Goal: Task Accomplishment & Management: Complete application form

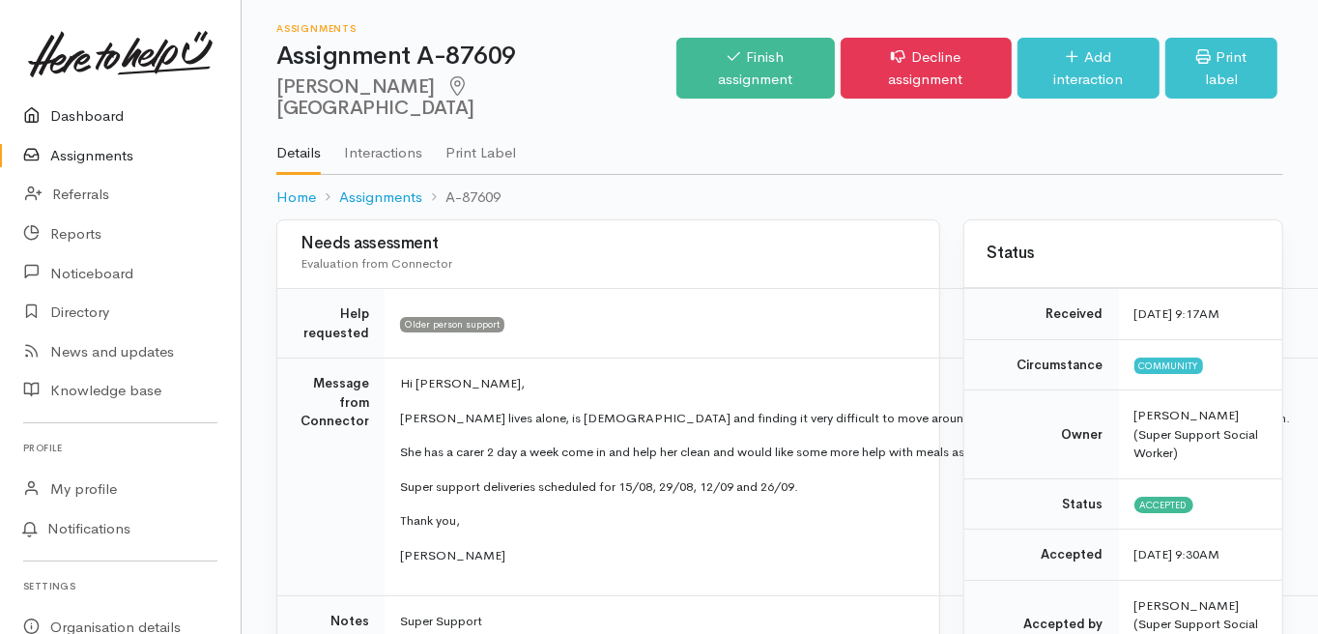
click at [99, 114] on link "Dashboard" at bounding box center [120, 117] width 241 height 40
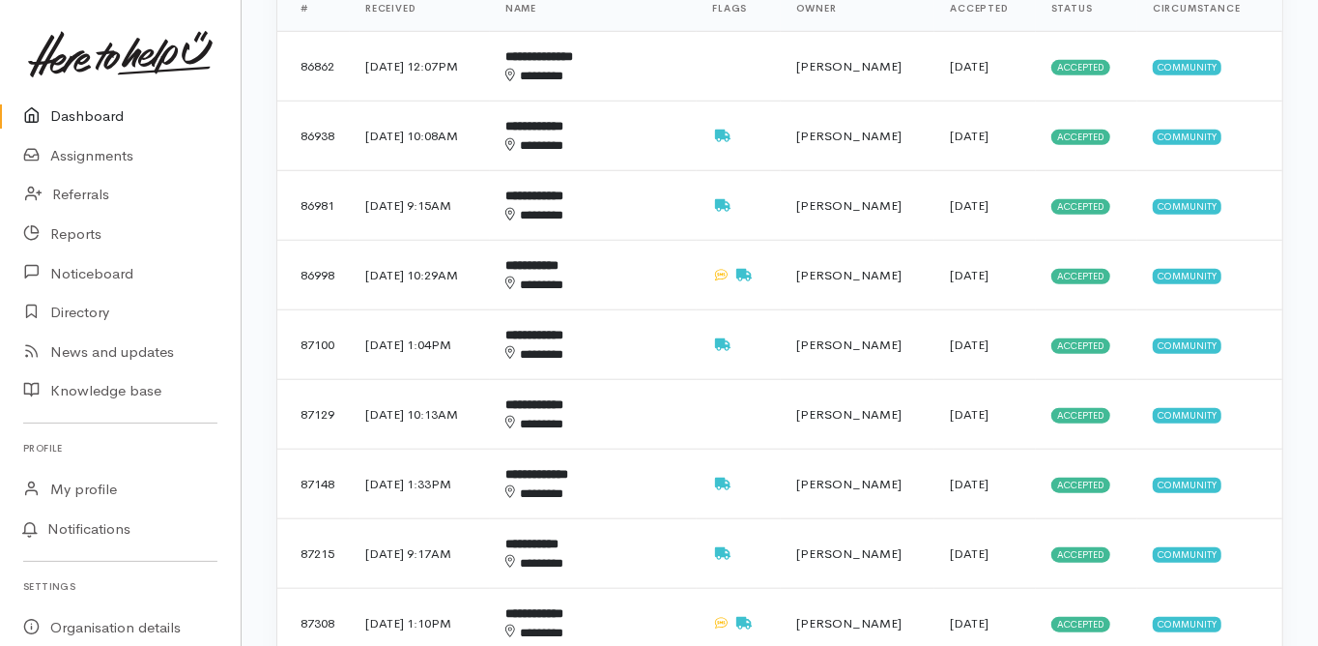
scroll to position [928, 0]
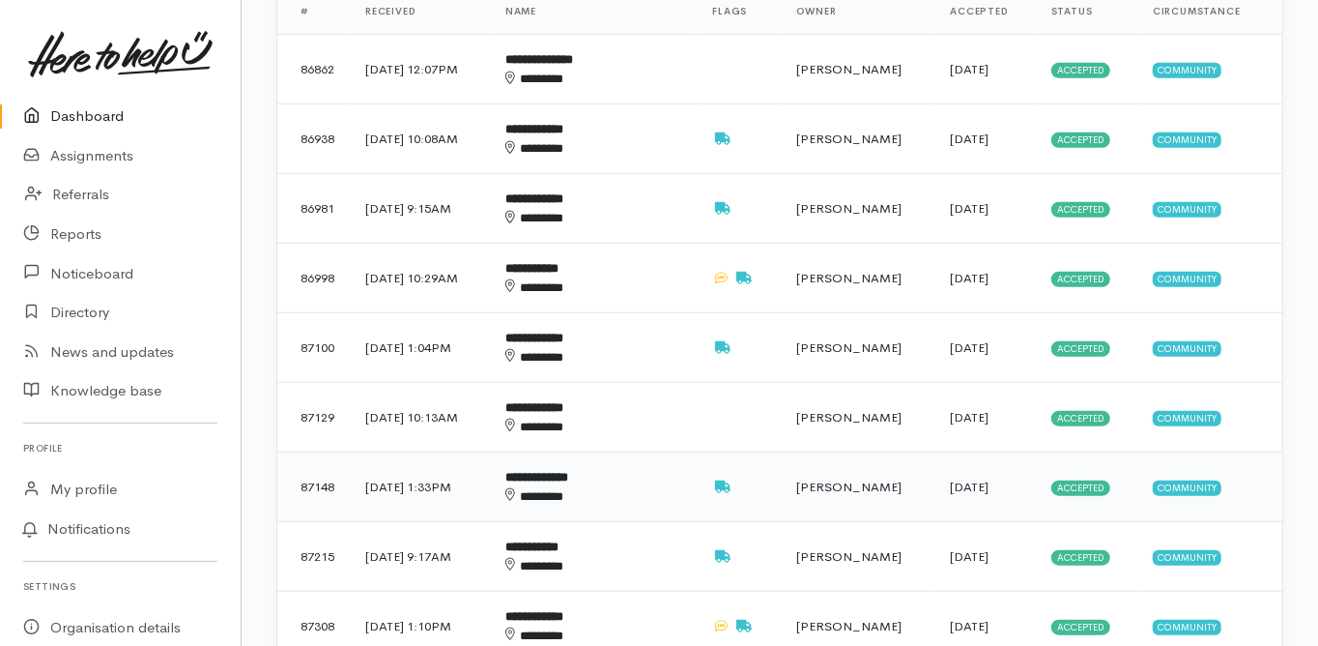
click at [565, 471] on b "**********" at bounding box center [537, 477] width 63 height 13
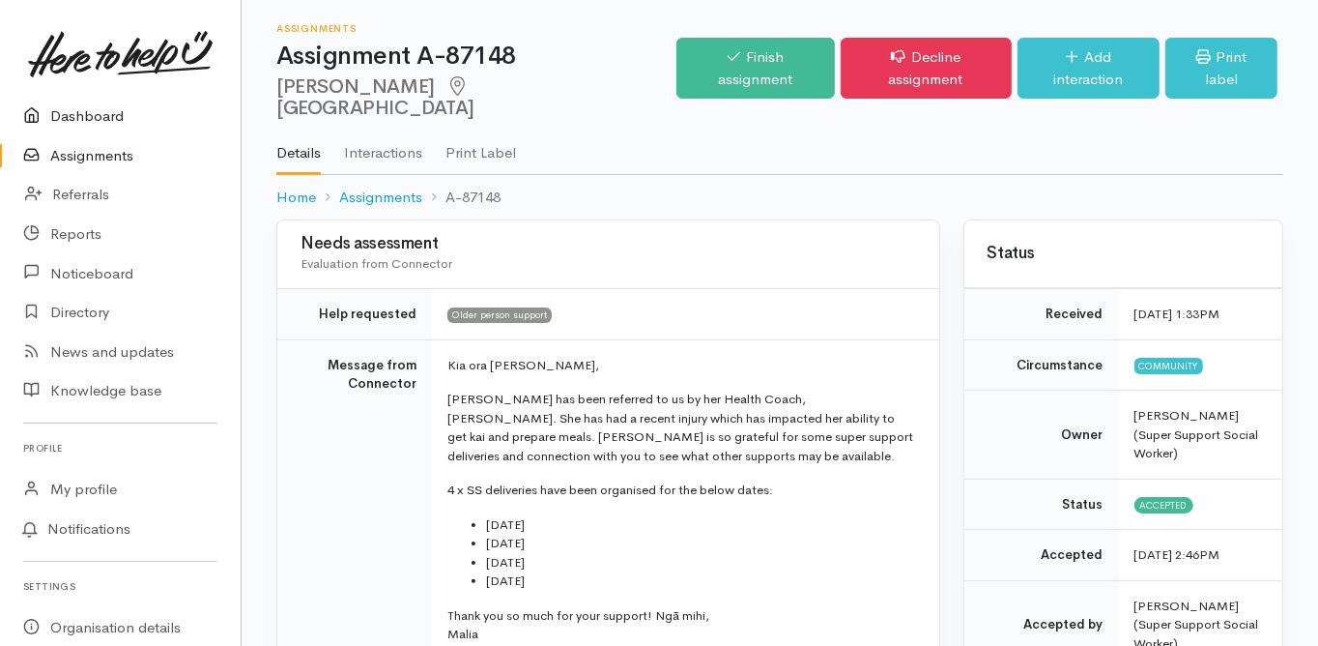
click at [101, 109] on link "Dashboard" at bounding box center [120, 117] width 241 height 40
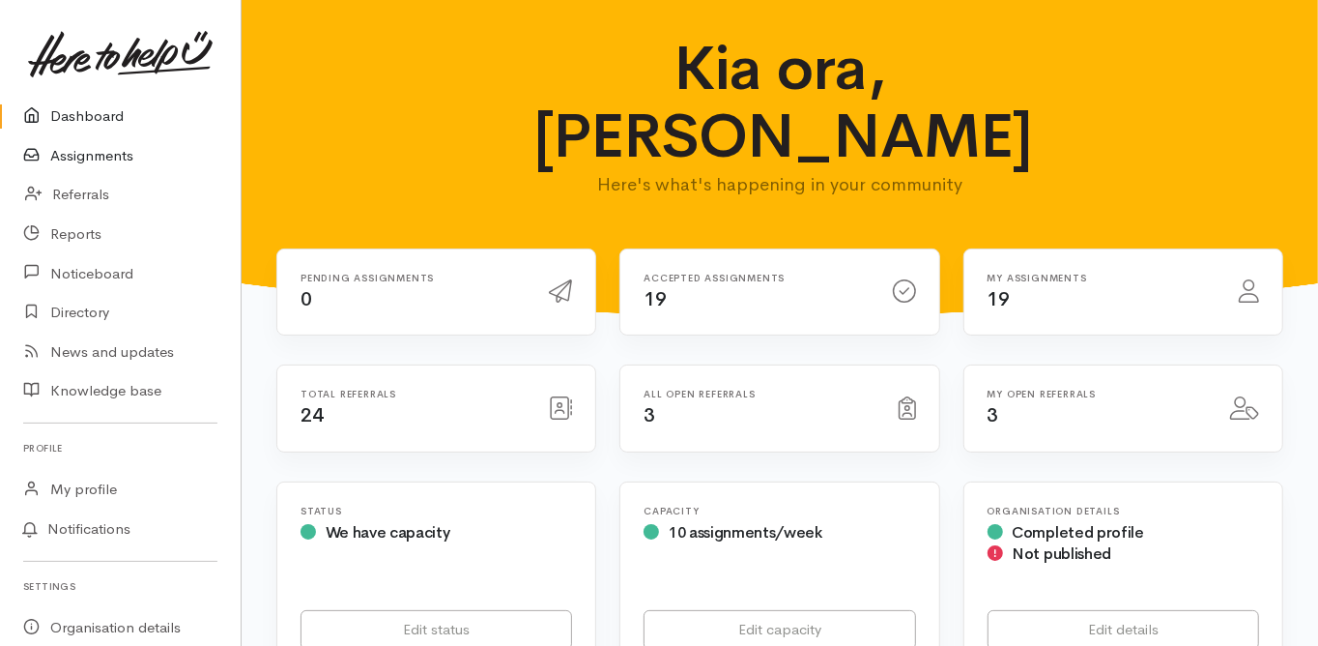
click at [112, 157] on link "Assignments" at bounding box center [120, 156] width 241 height 40
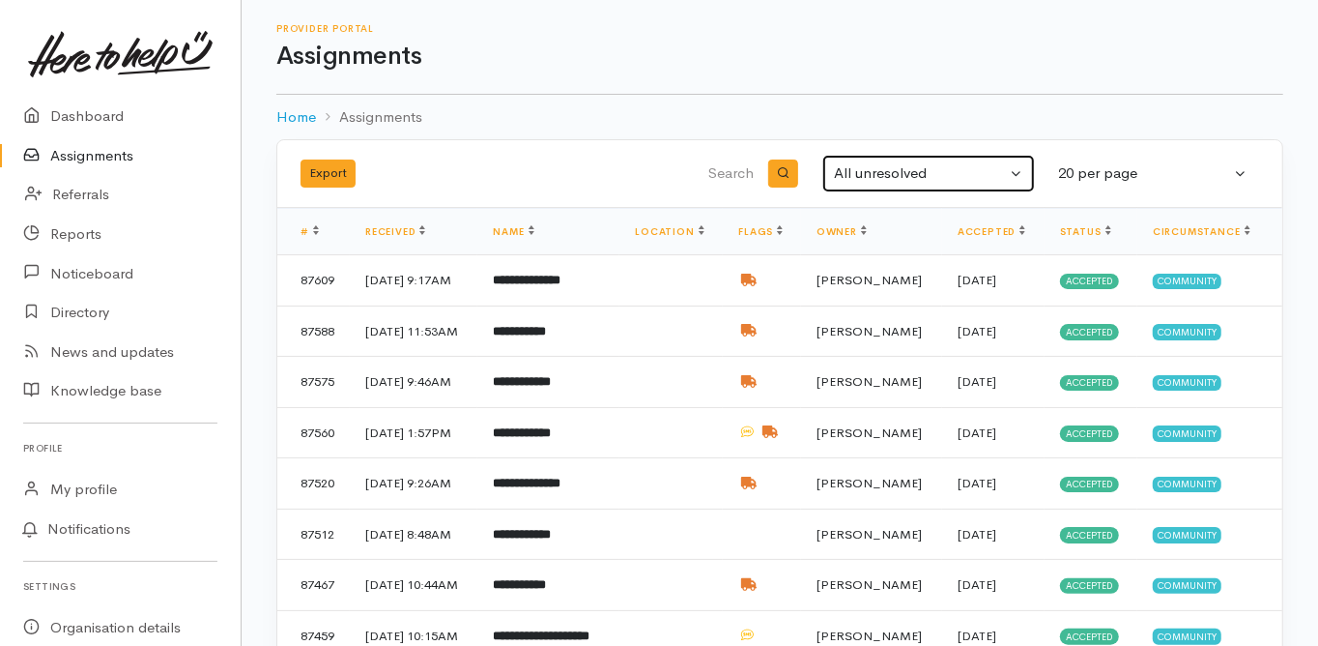
click at [884, 172] on div "All unresolved" at bounding box center [920, 173] width 172 height 22
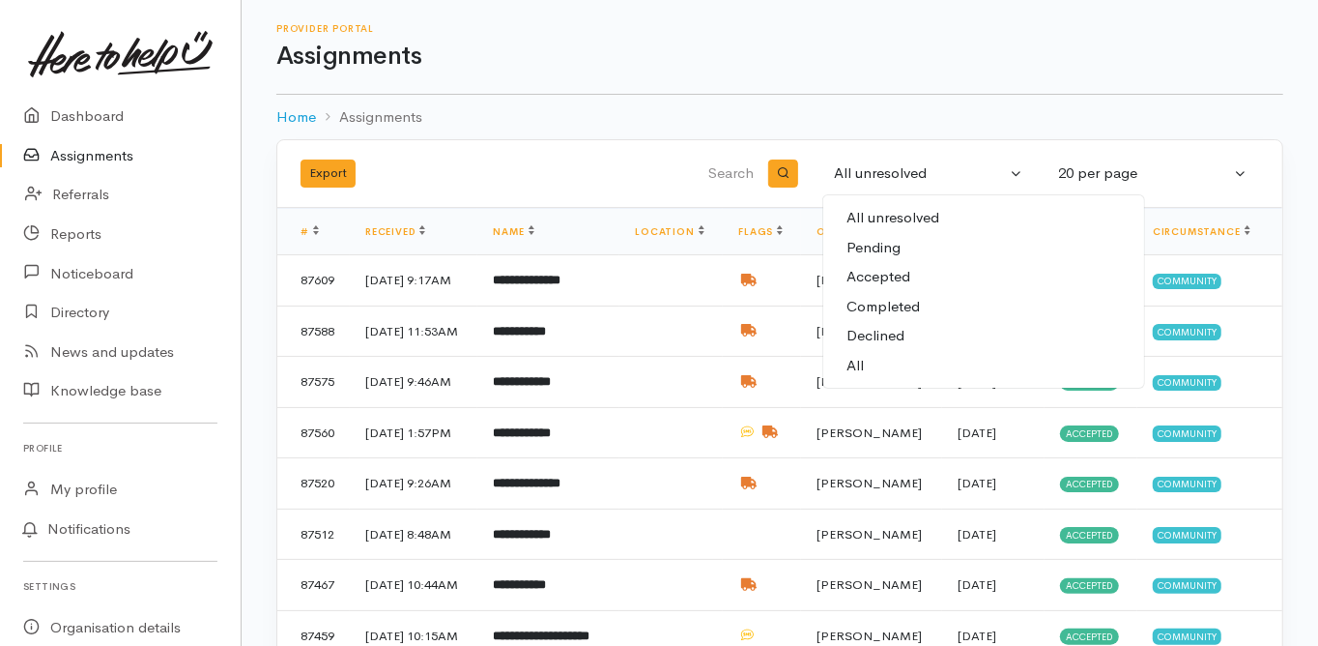
click at [858, 363] on span "All" at bounding box center [855, 366] width 17 height 22
select select "All"
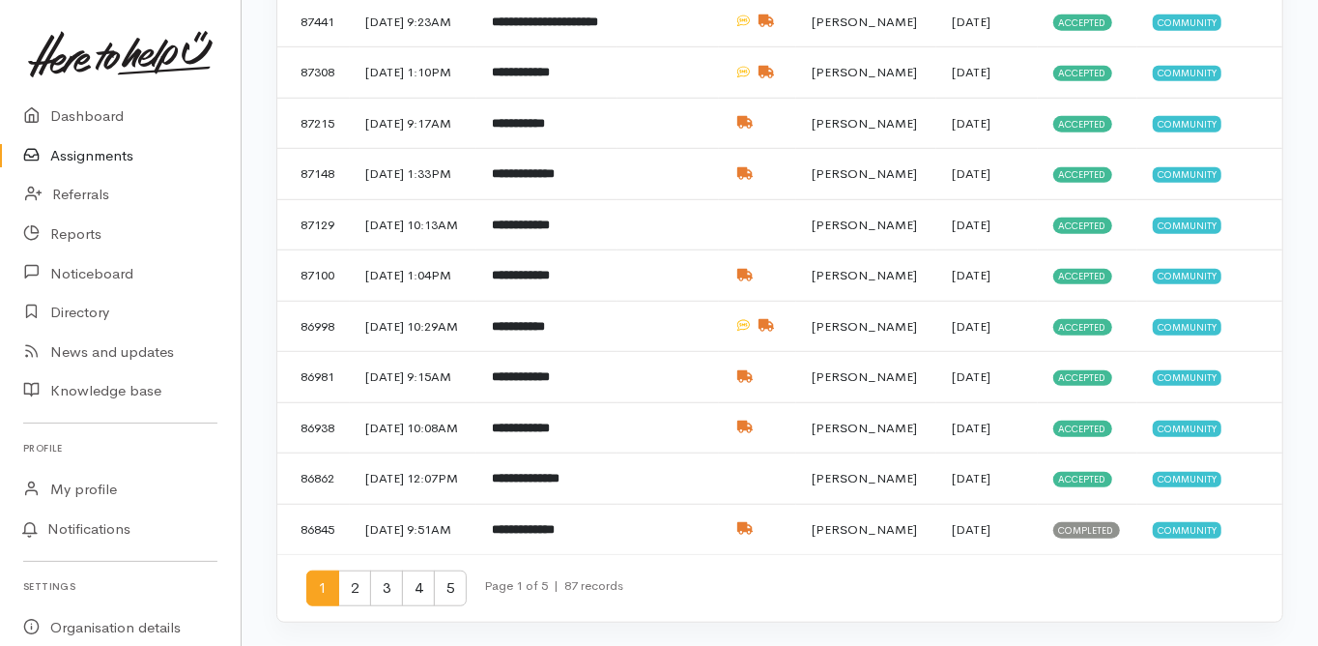
scroll to position [929, 0]
click at [95, 117] on link "Dashboard" at bounding box center [120, 117] width 241 height 40
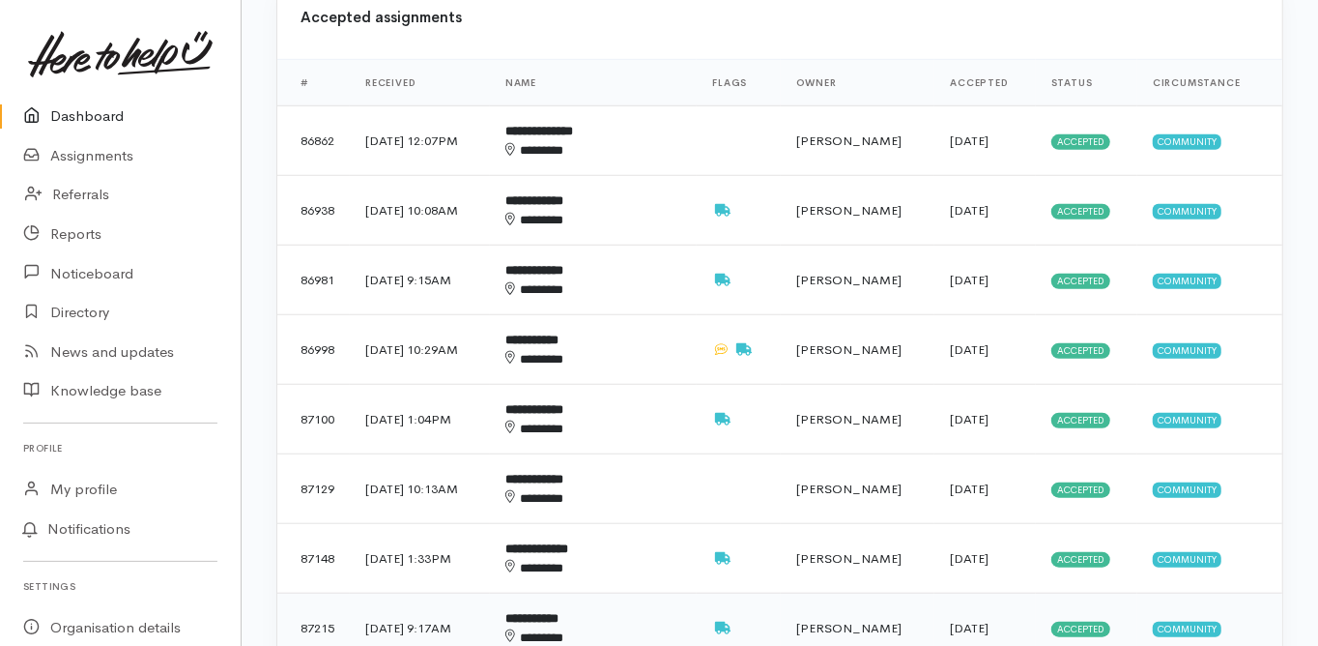
scroll to position [928, 0]
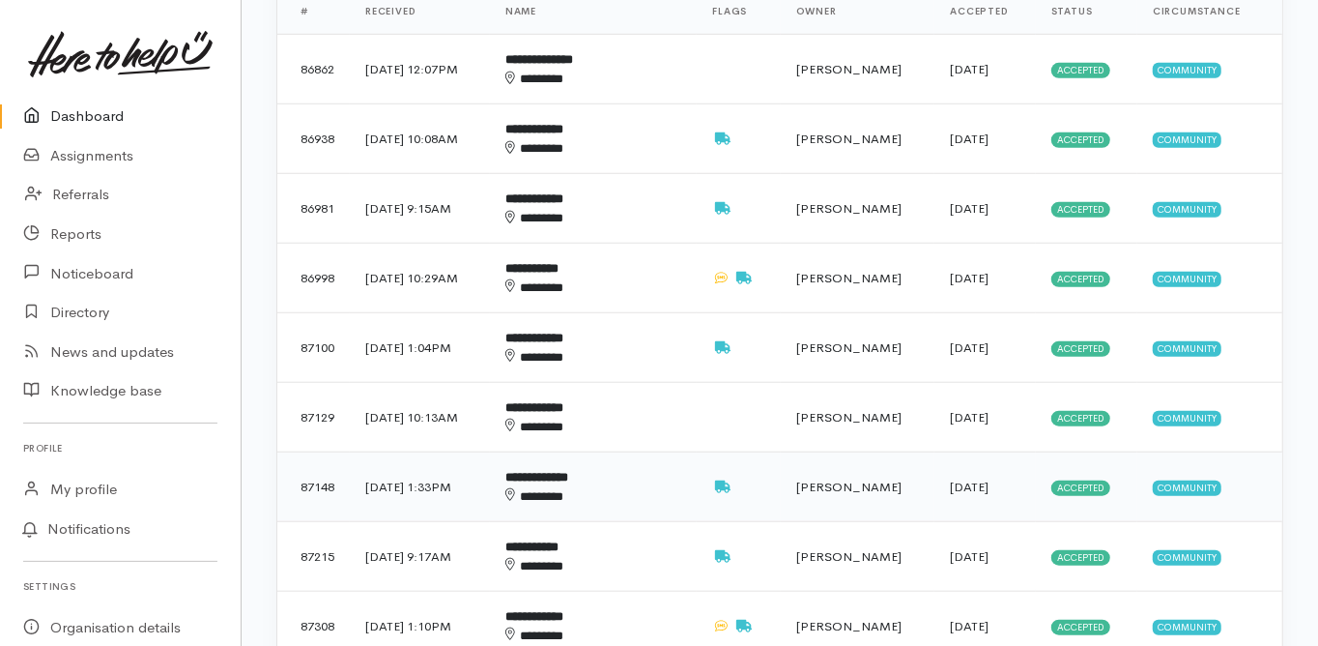
click at [572, 487] on div "********" at bounding box center [582, 496] width 153 height 18
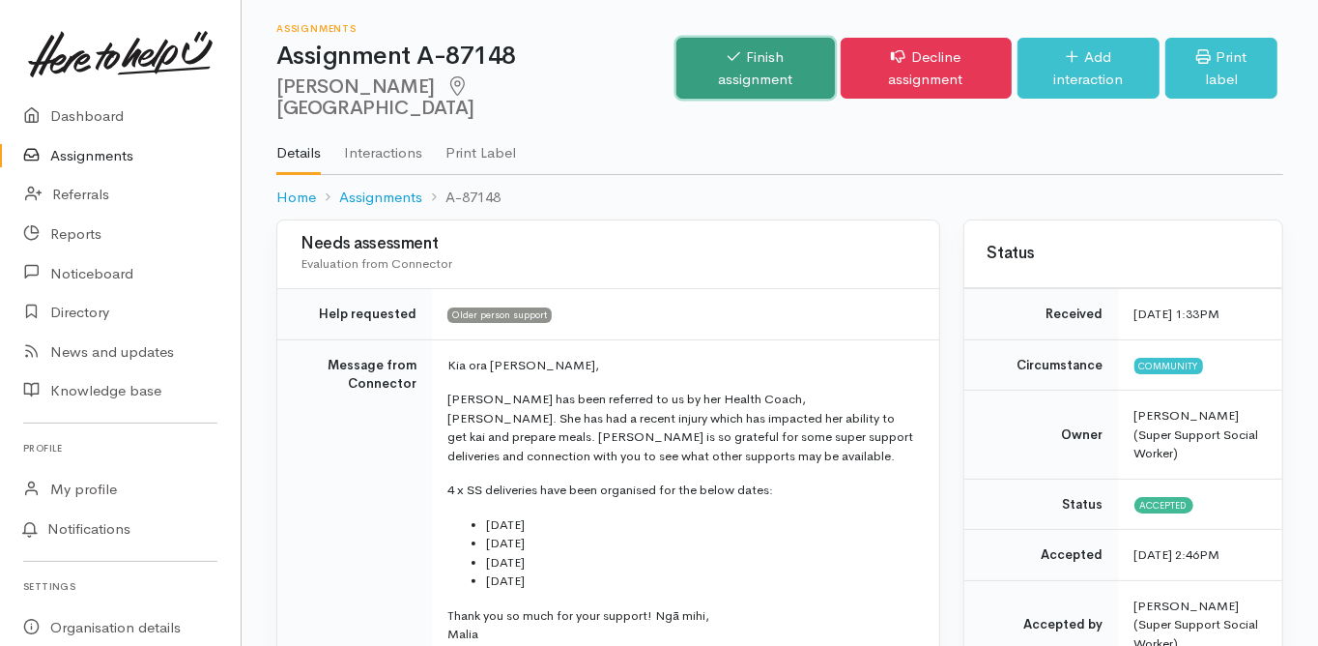
click at [722, 56] on link "Finish assignment" at bounding box center [756, 68] width 158 height 61
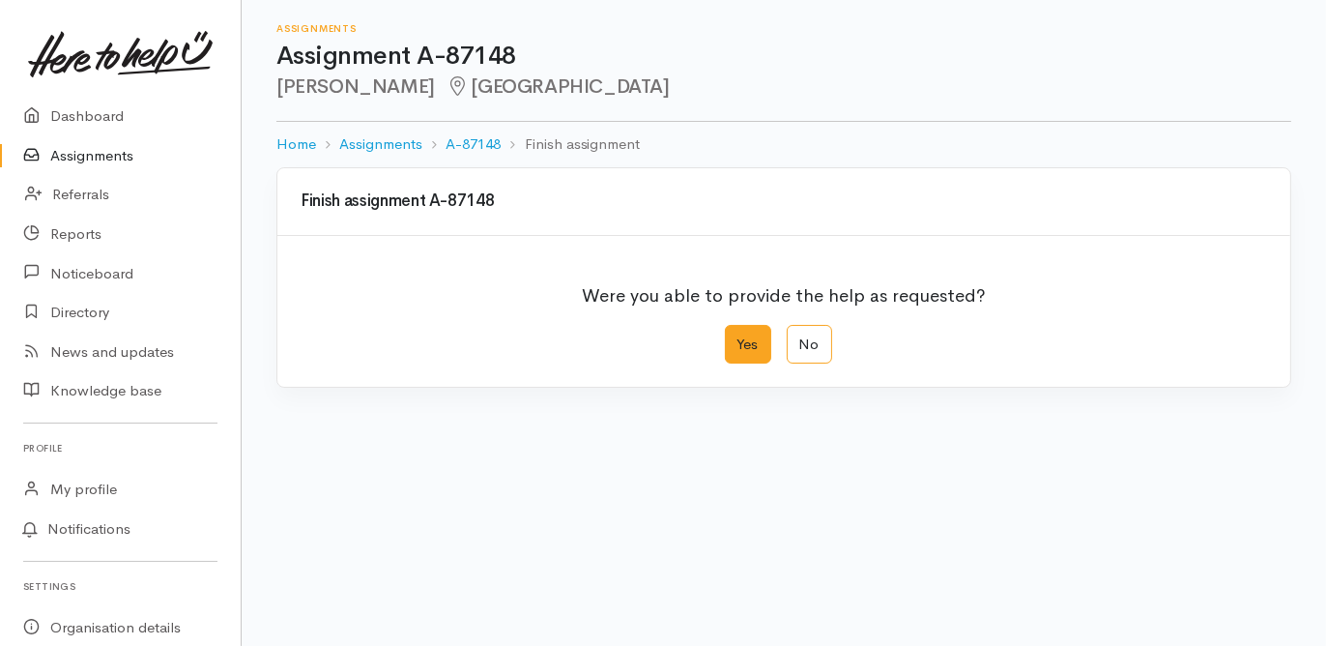
click at [743, 344] on label "Yes" at bounding box center [748, 345] width 46 height 40
click at [738, 337] on input "Yes" at bounding box center [731, 331] width 13 height 13
radio input "true"
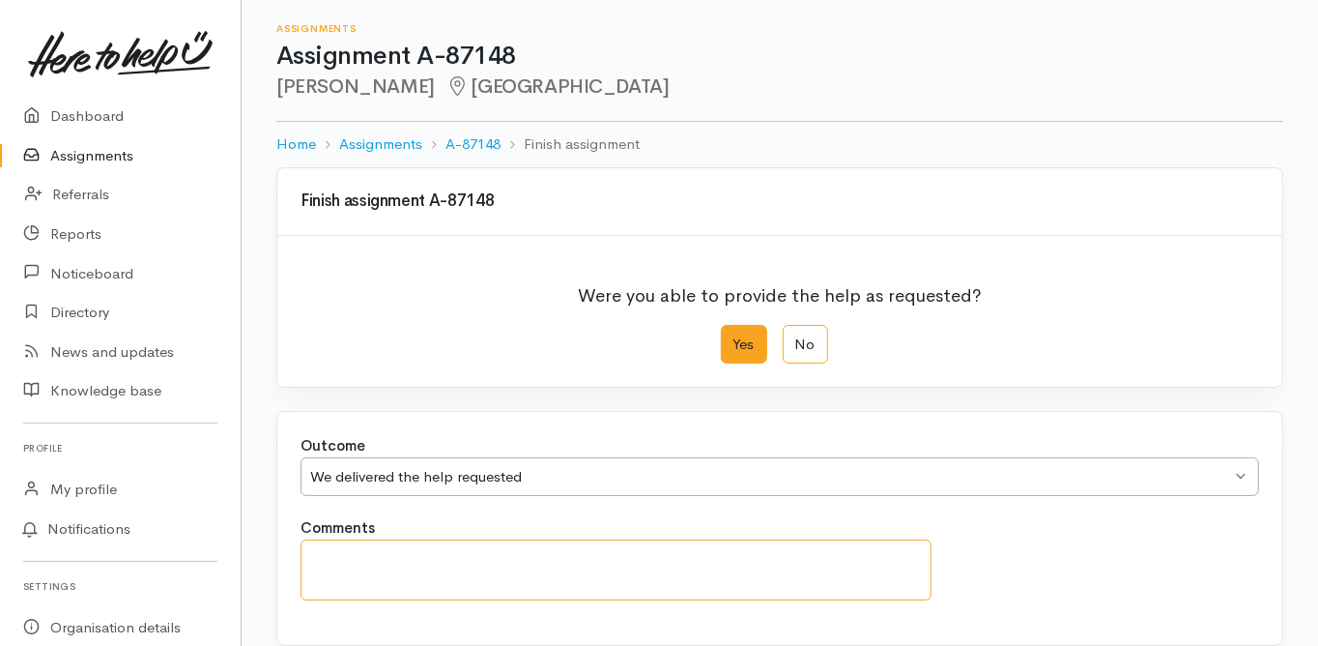
click at [328, 561] on textarea "Comments" at bounding box center [616, 569] width 631 height 61
paste textarea "Dorothy stated that she has got her neck brace on for another 4 weeks. She aske…"
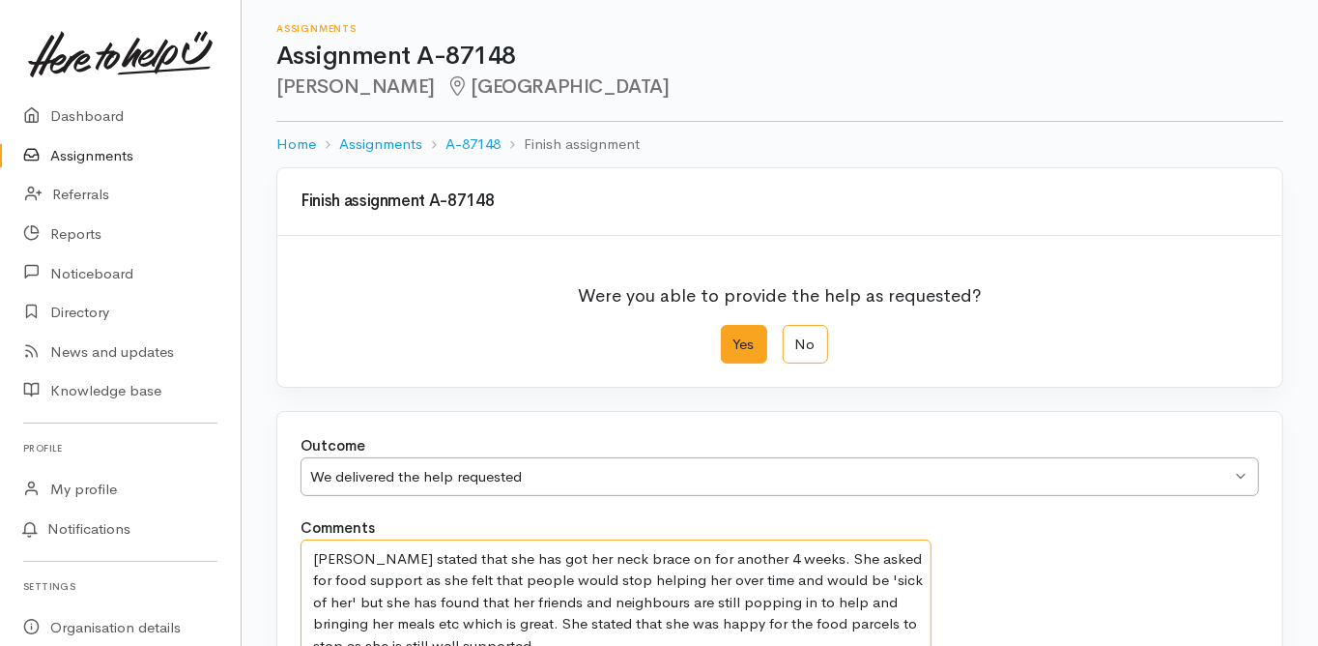
scroll to position [135, 0]
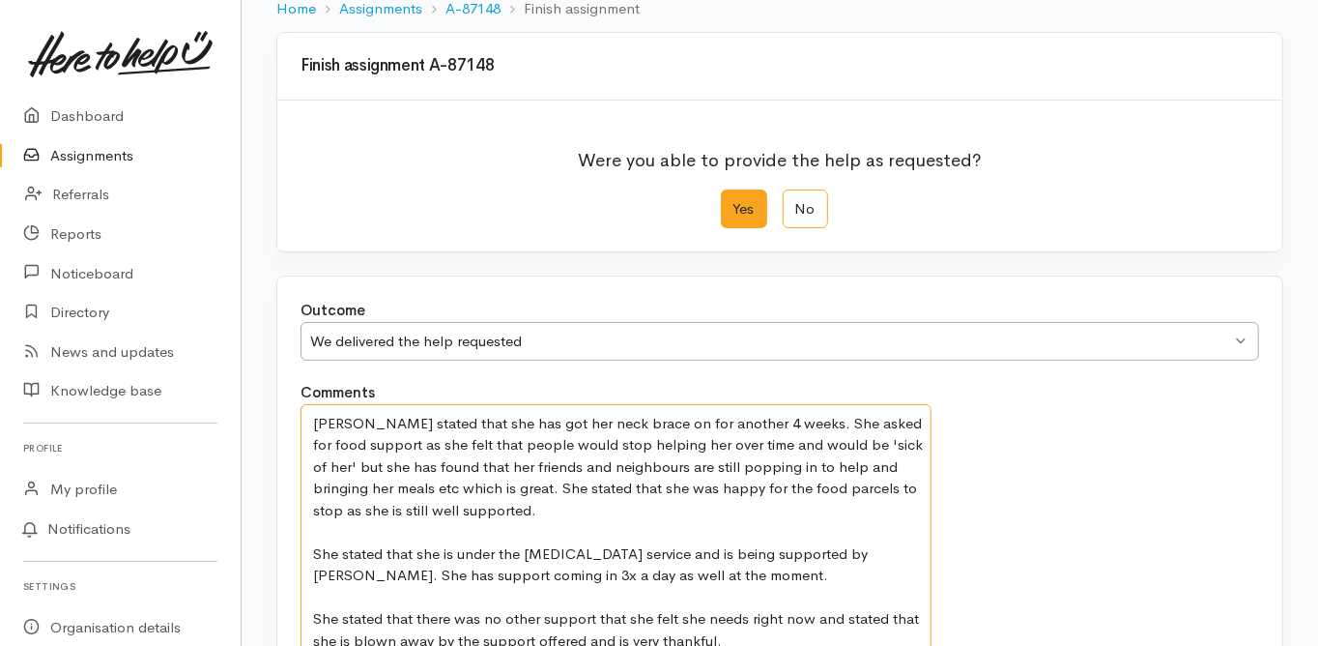
type textarea "Dorothy stated that she has got her neck brace on for another 4 weeks. She aske…"
click at [282, 547] on div "Outcome We delivered the help requested We delivered the help requested We deli…" at bounding box center [779, 489] width 1005 height 427
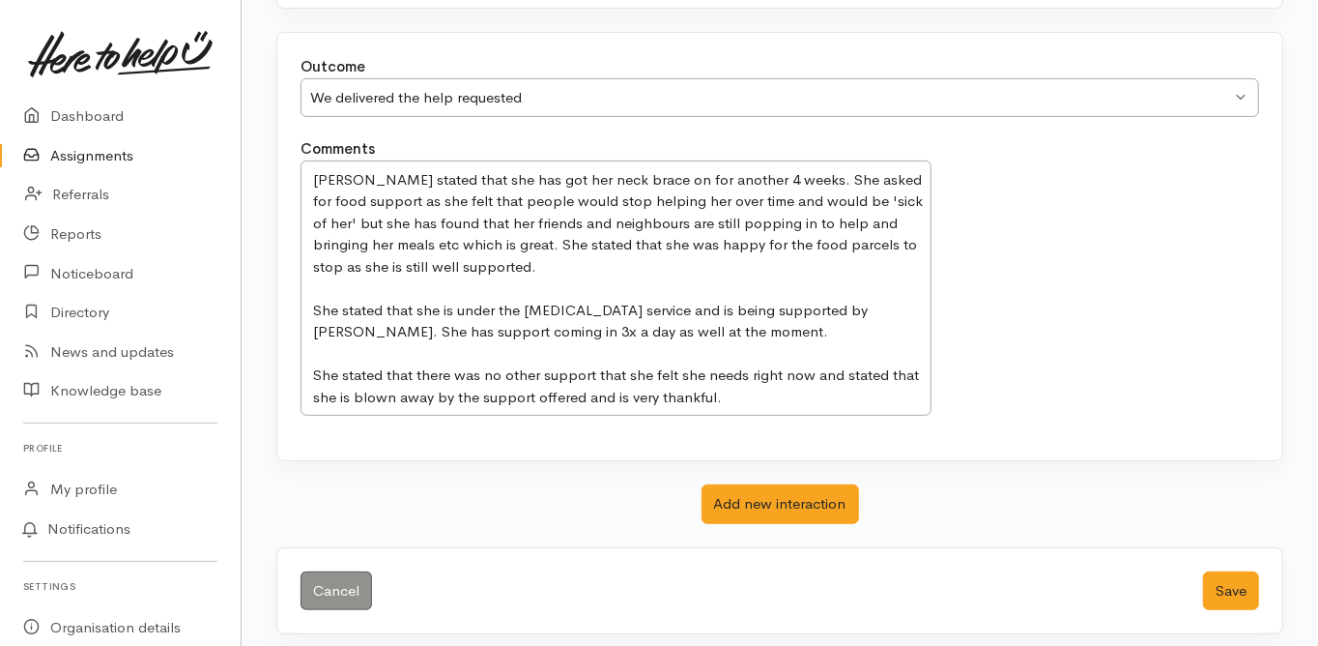
scroll to position [386, 0]
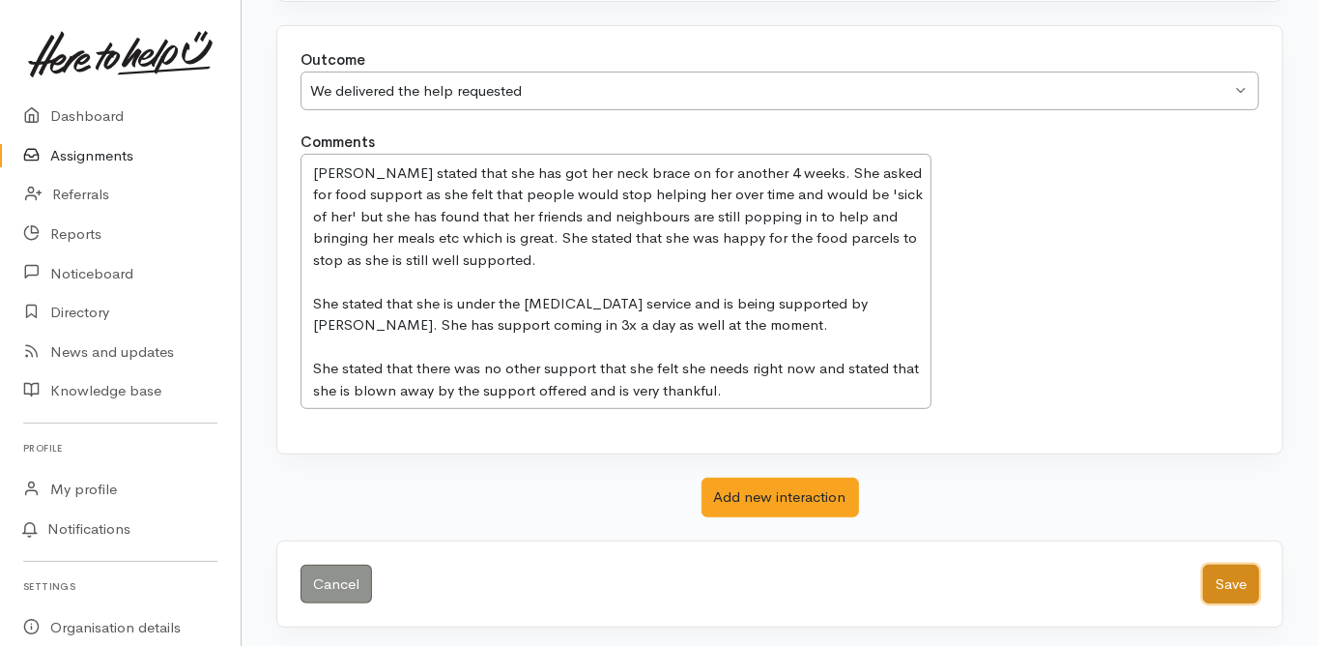
click at [1220, 578] on button "Save" at bounding box center [1231, 585] width 56 height 40
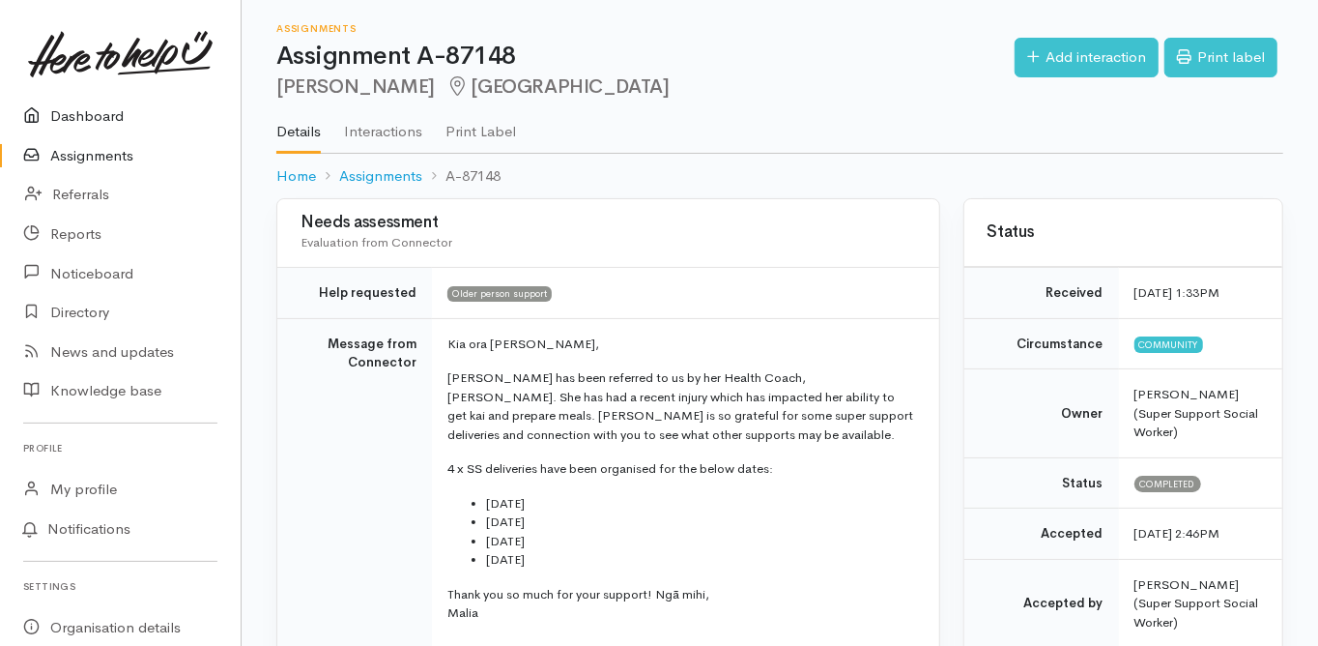
click at [87, 117] on link "Dashboard" at bounding box center [120, 117] width 241 height 40
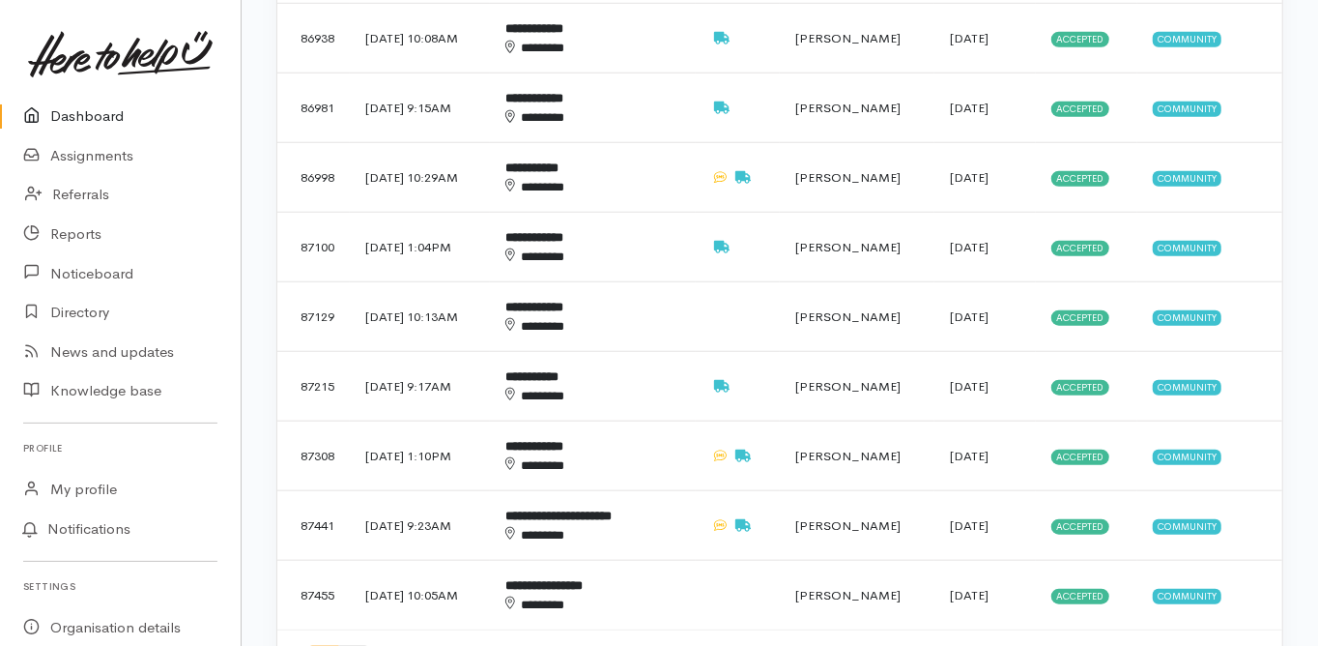
scroll to position [1237, 0]
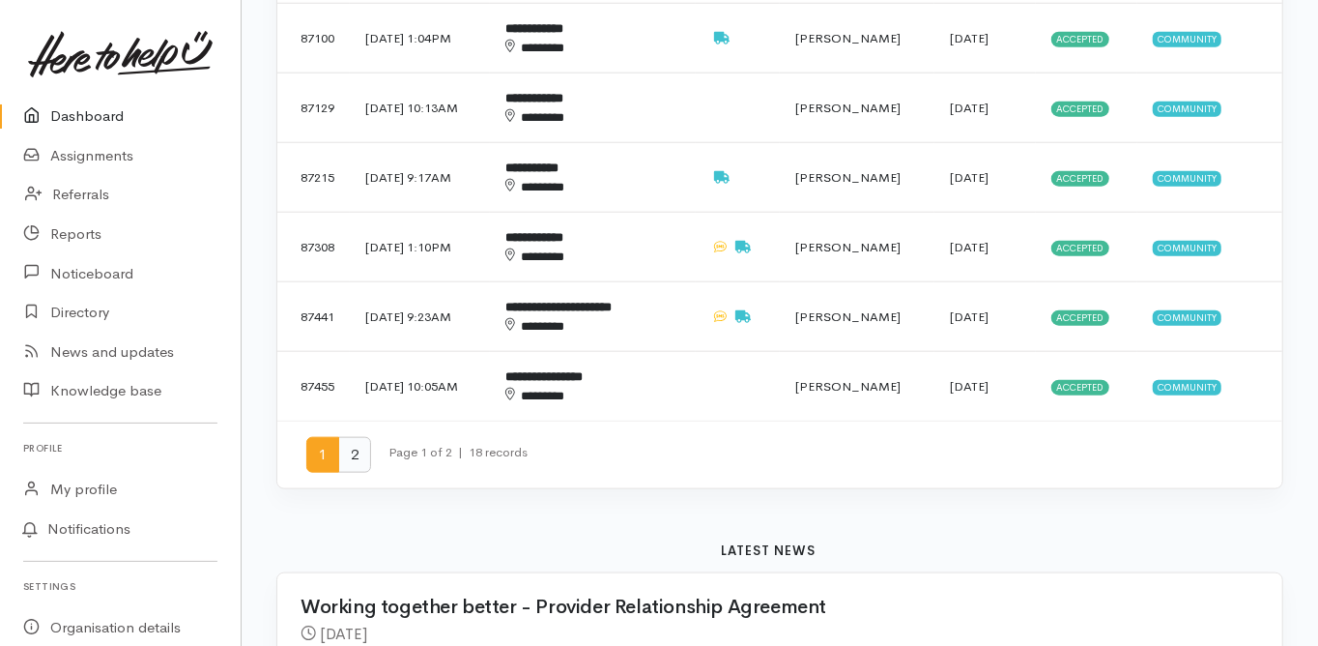
click at [353, 437] on span "2" at bounding box center [354, 455] width 33 height 36
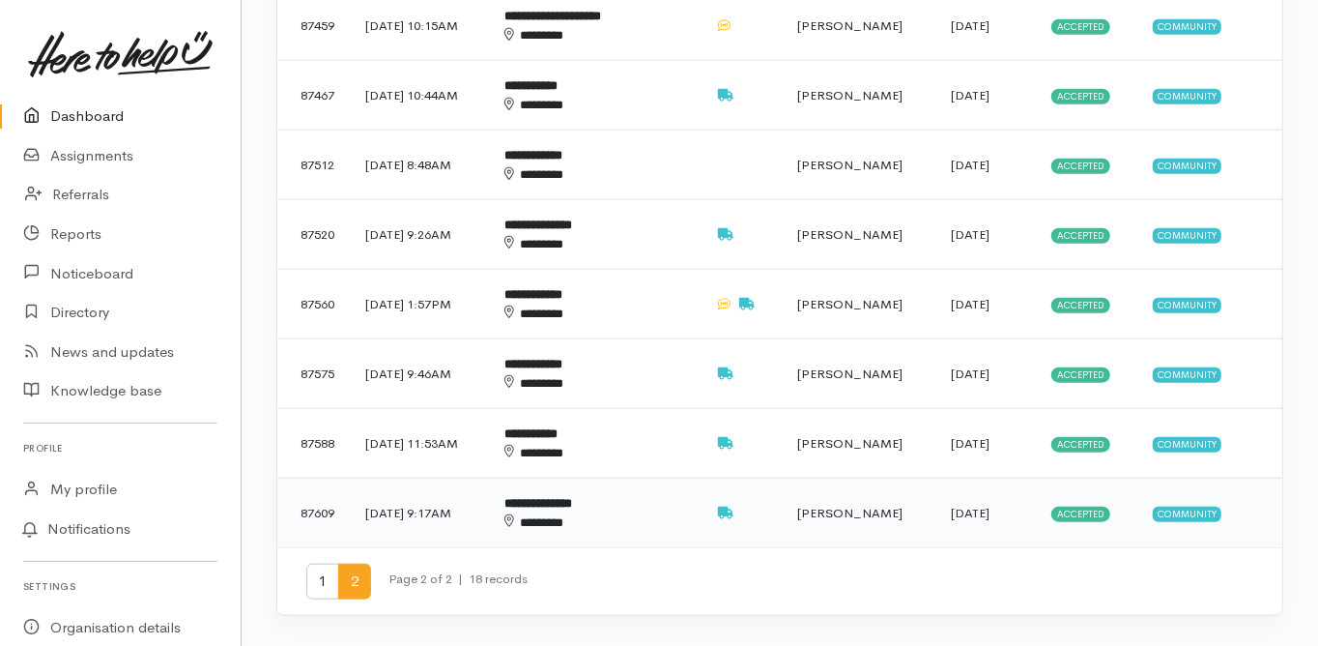
scroll to position [928, 0]
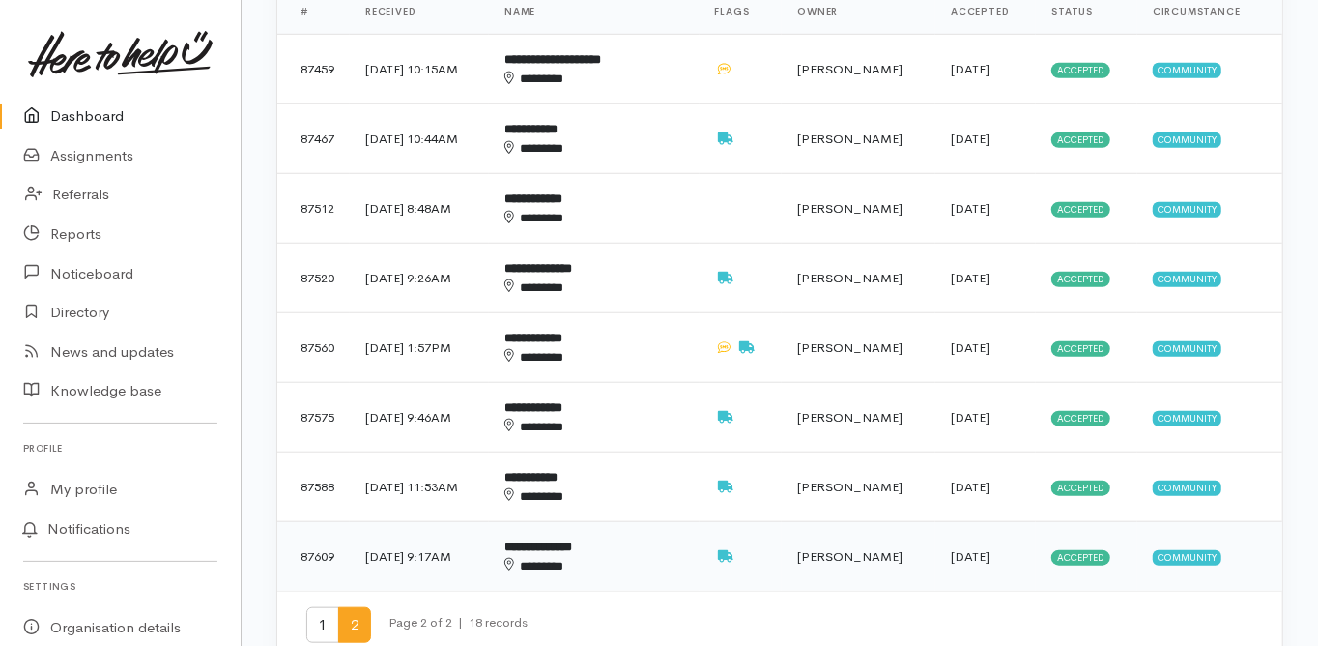
click at [570, 540] on b "**********" at bounding box center [539, 546] width 68 height 13
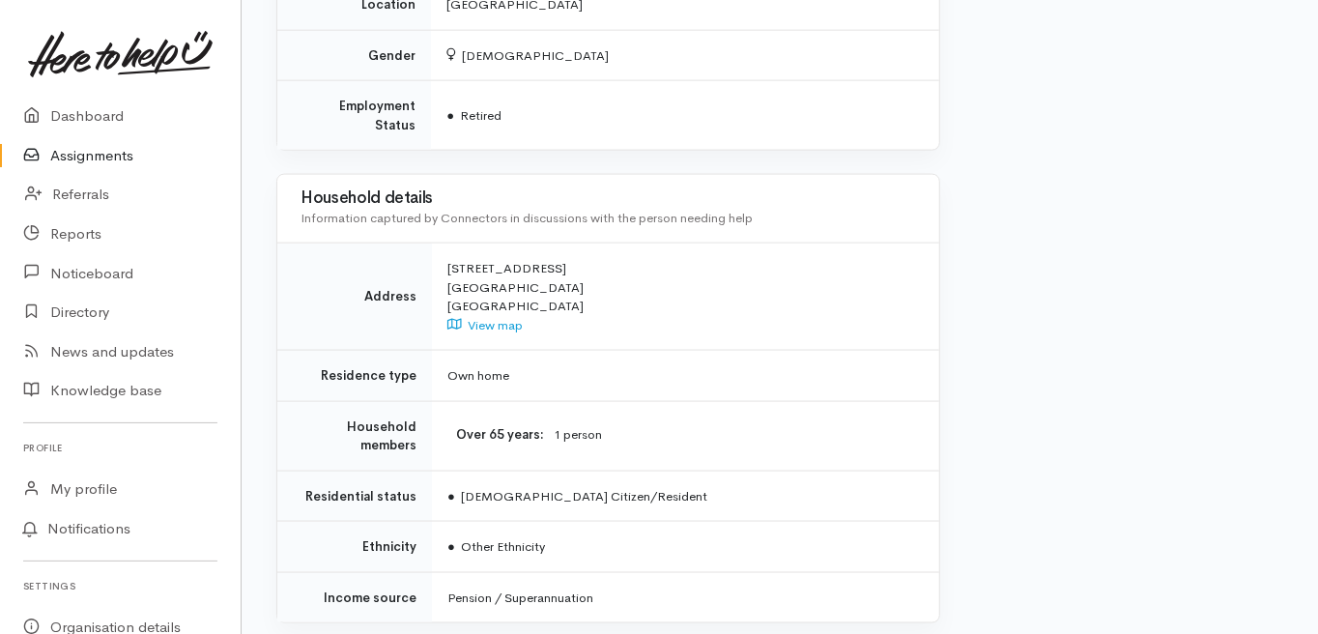
scroll to position [1776, 0]
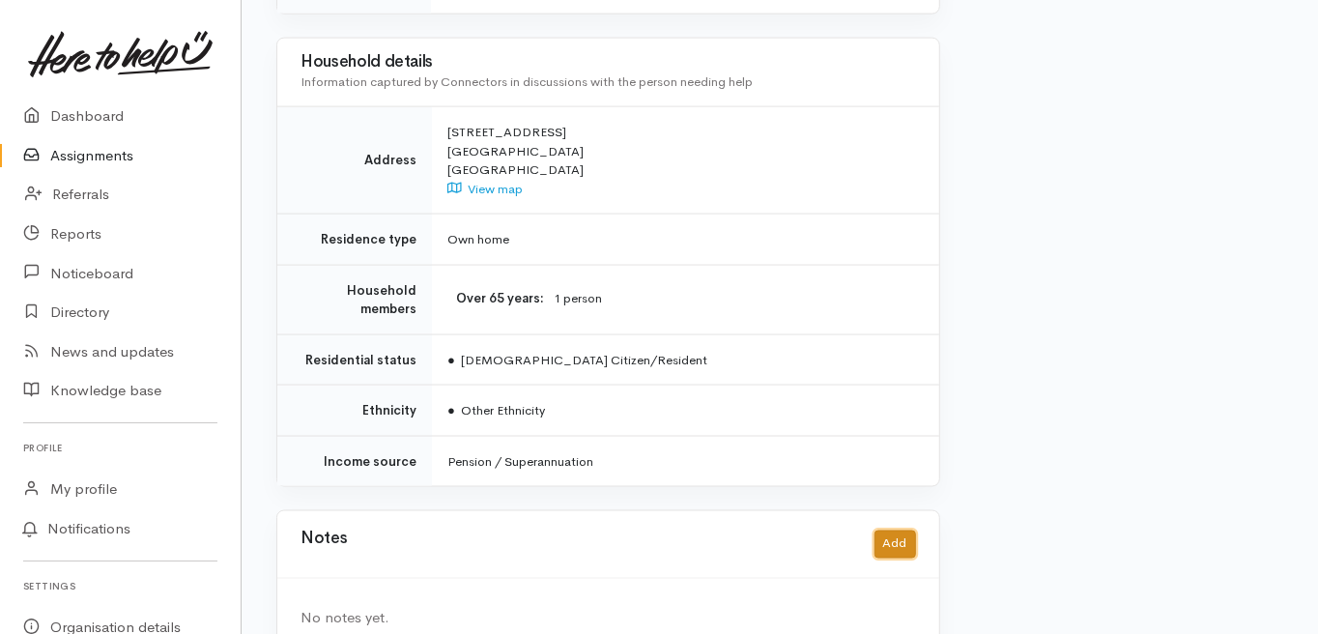
click at [889, 531] on button "Add" at bounding box center [896, 545] width 42 height 28
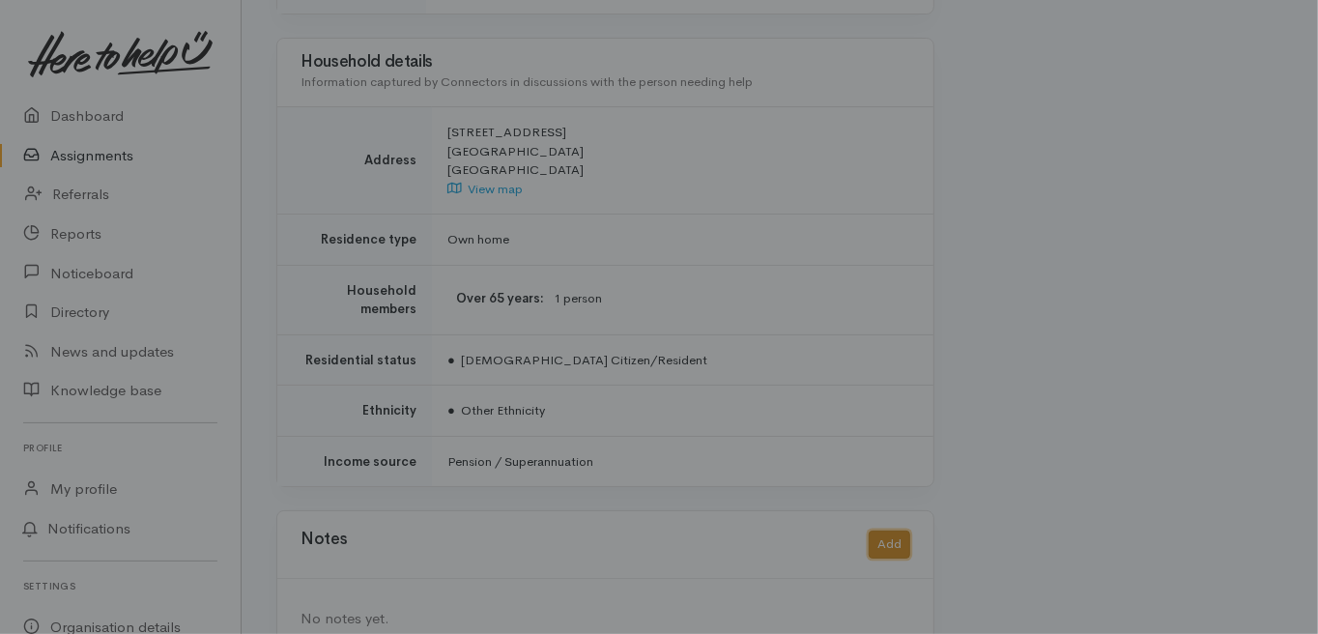
scroll to position [1764, 0]
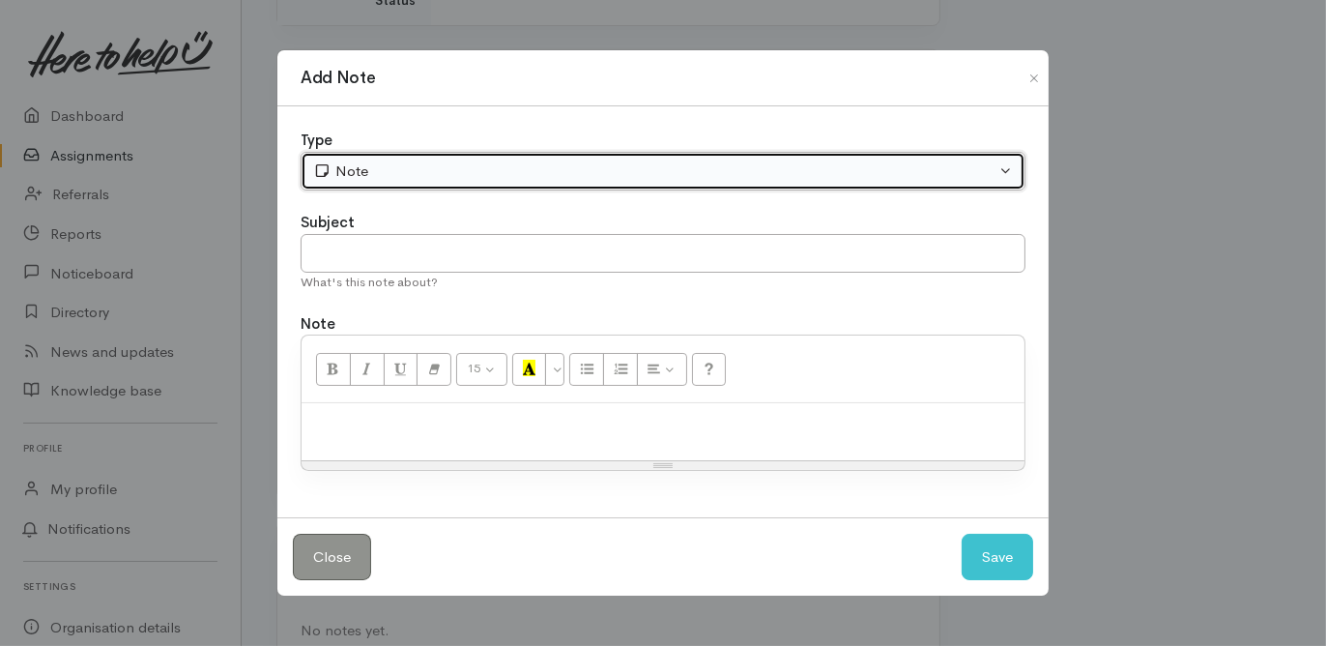
click at [358, 179] on div "Note" at bounding box center [654, 171] width 682 height 22
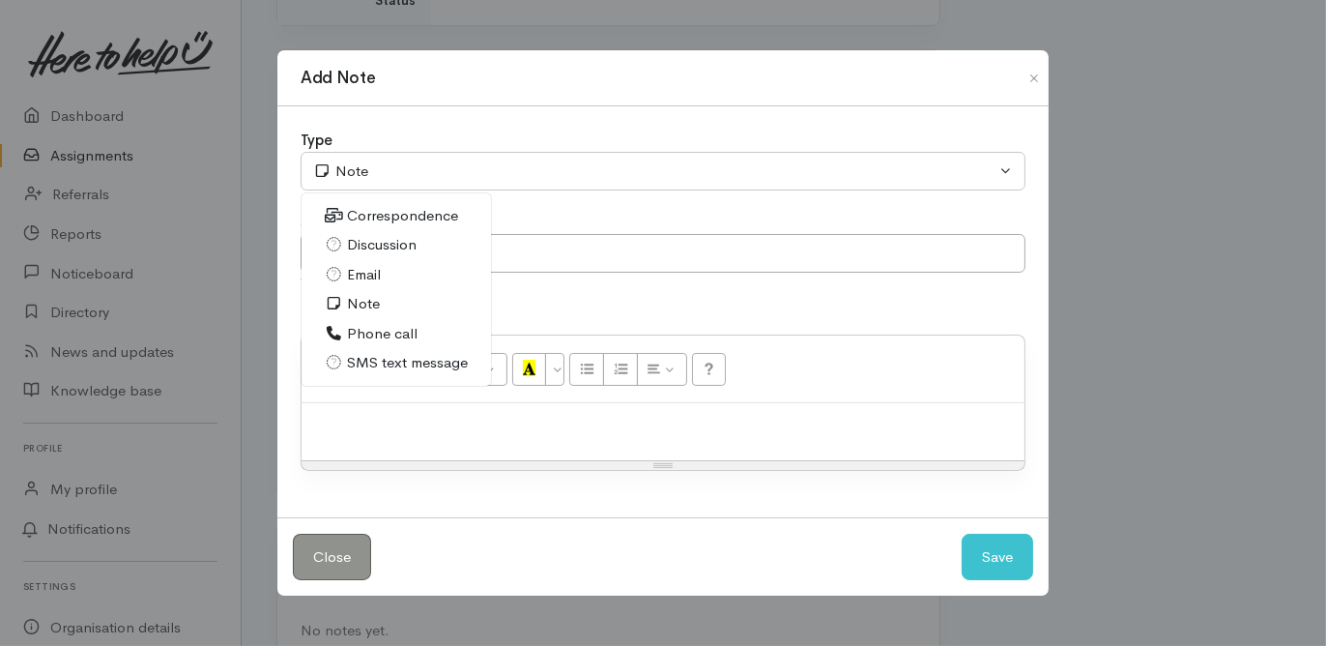
click at [387, 336] on span "Phone call" at bounding box center [382, 334] width 71 height 22
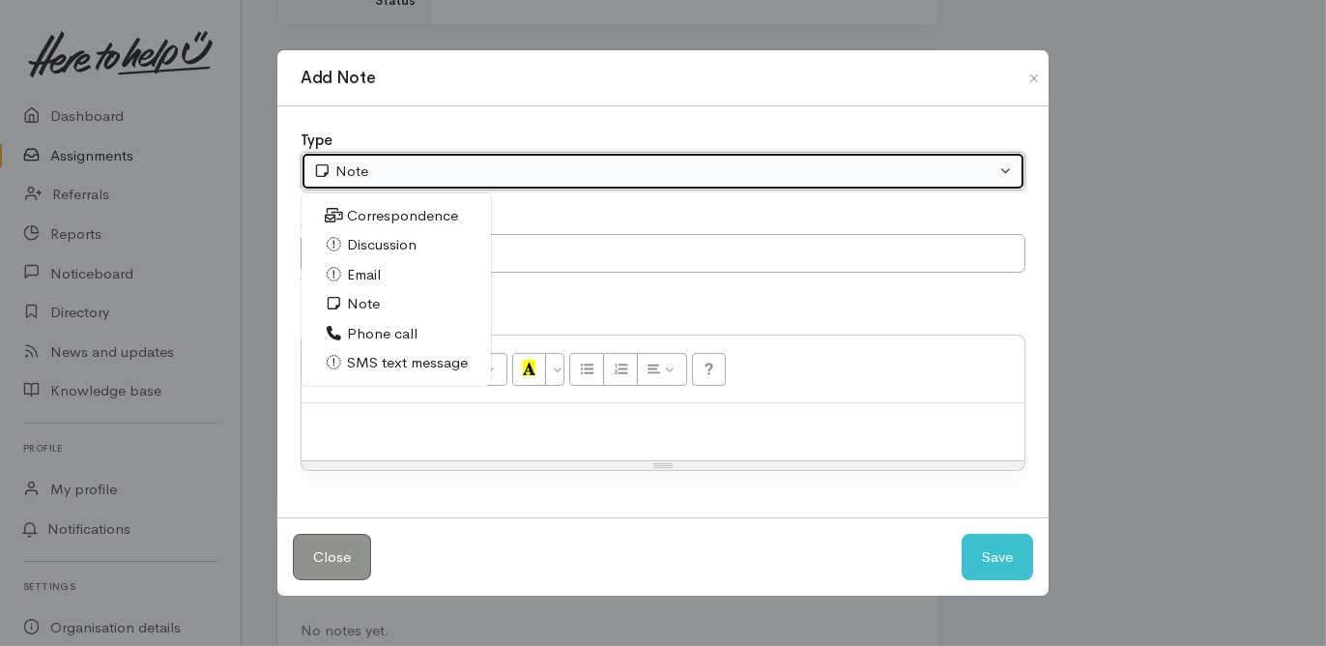
select select "3"
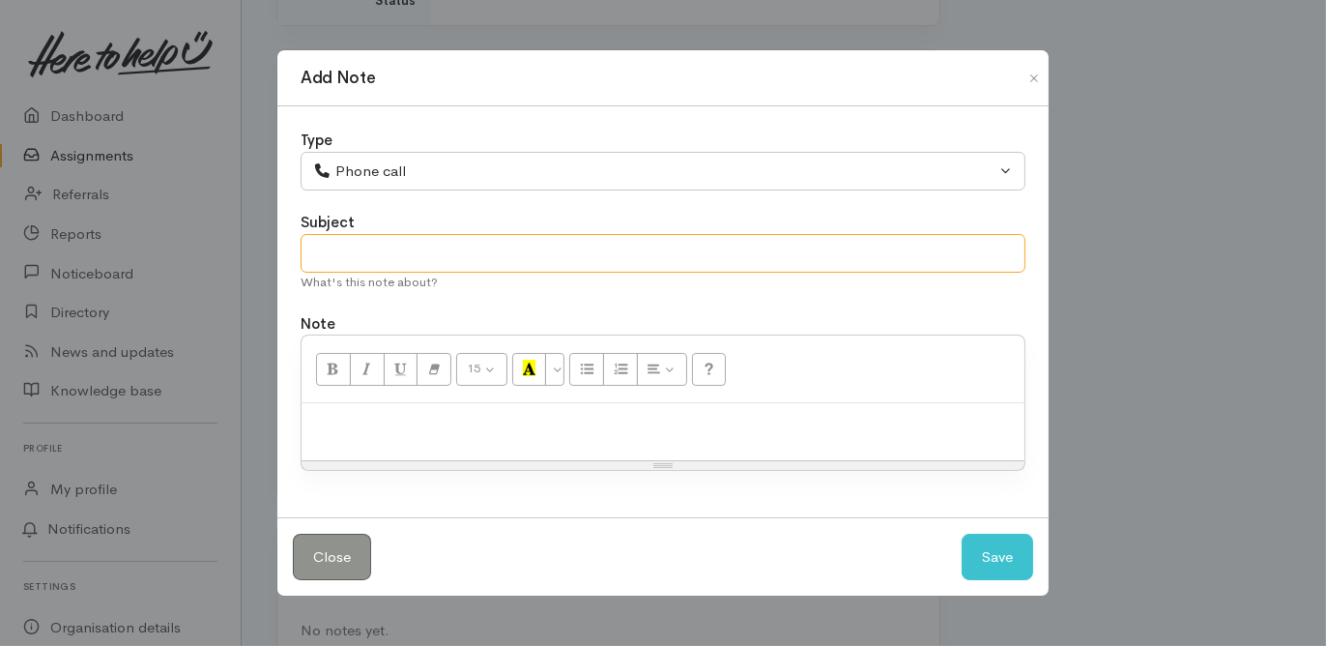
click at [333, 267] on input "text" at bounding box center [663, 254] width 725 height 40
type input "Ongoing support needed"
click at [314, 403] on div at bounding box center [663, 431] width 723 height 57
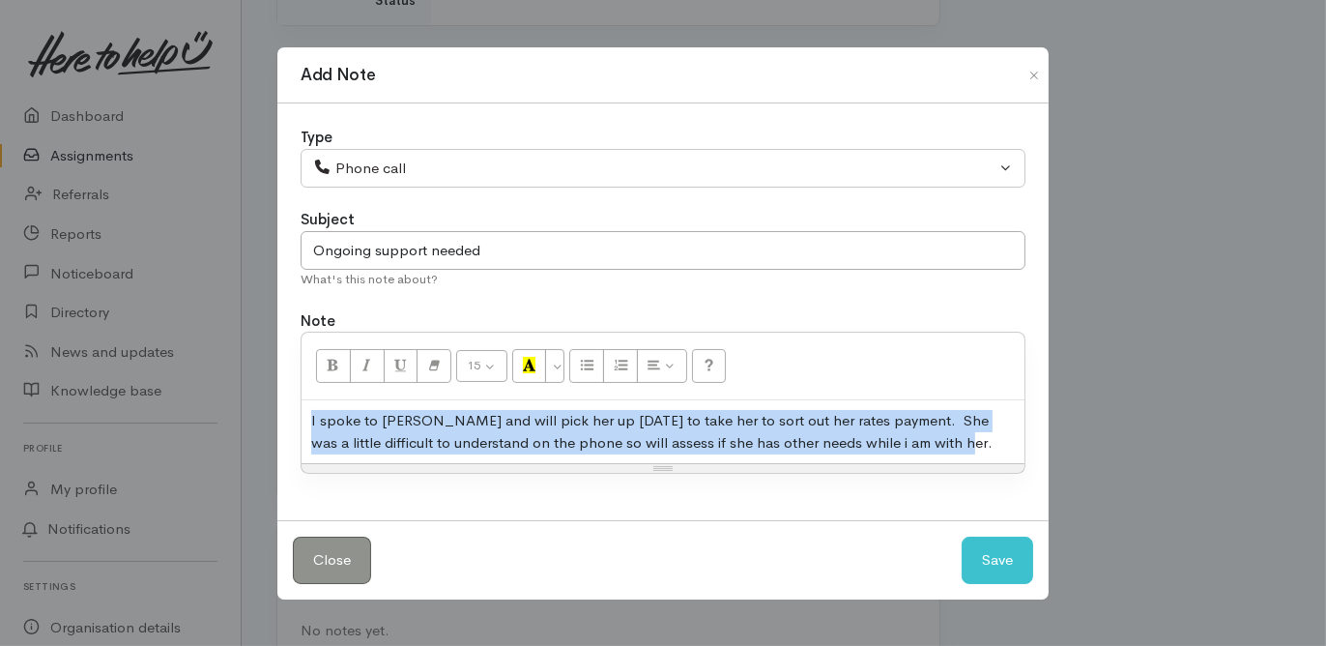
drag, startPoint x: 831, startPoint y: 446, endPoint x: 283, endPoint y: 409, distance: 549.3
click at [283, 409] on div "Type Correspondence Discussion Email Note Phone call SMS text message Phone cal…" at bounding box center [662, 311] width 771 height 417
copy div "I spoke to Dorrie and will pick her up on Friday to take her to sort out her ra…"
click at [986, 552] on button "Save" at bounding box center [998, 559] width 72 height 47
select select "1"
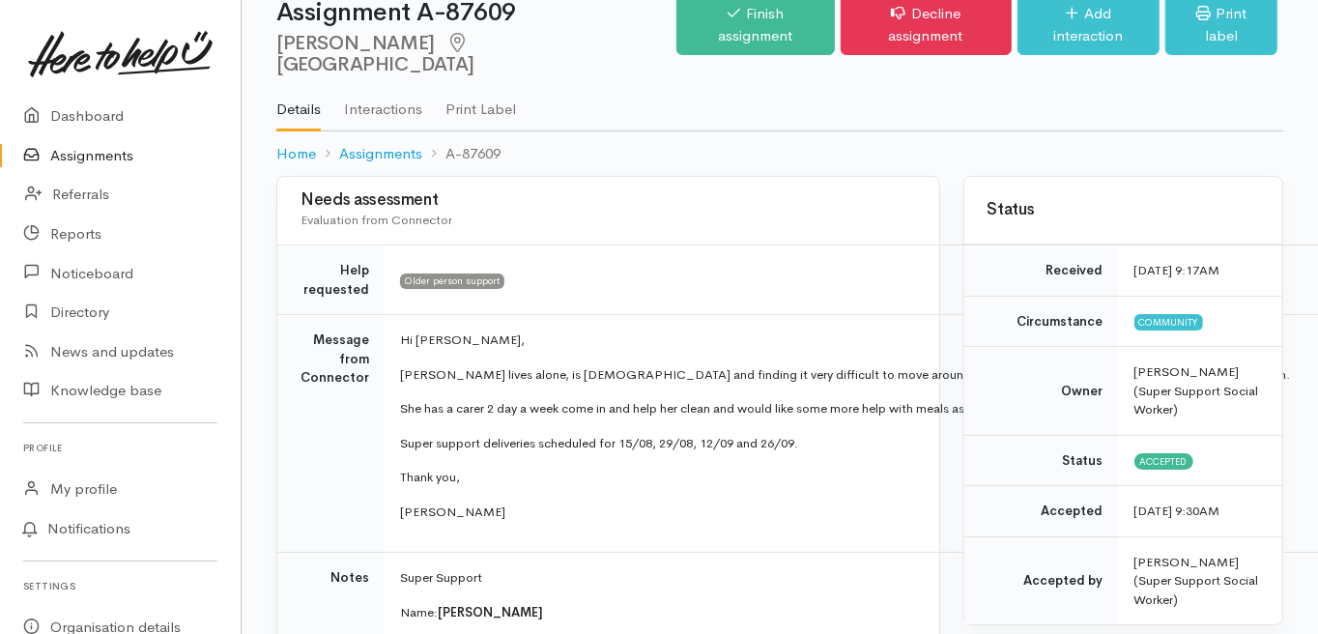
scroll to position [0, 0]
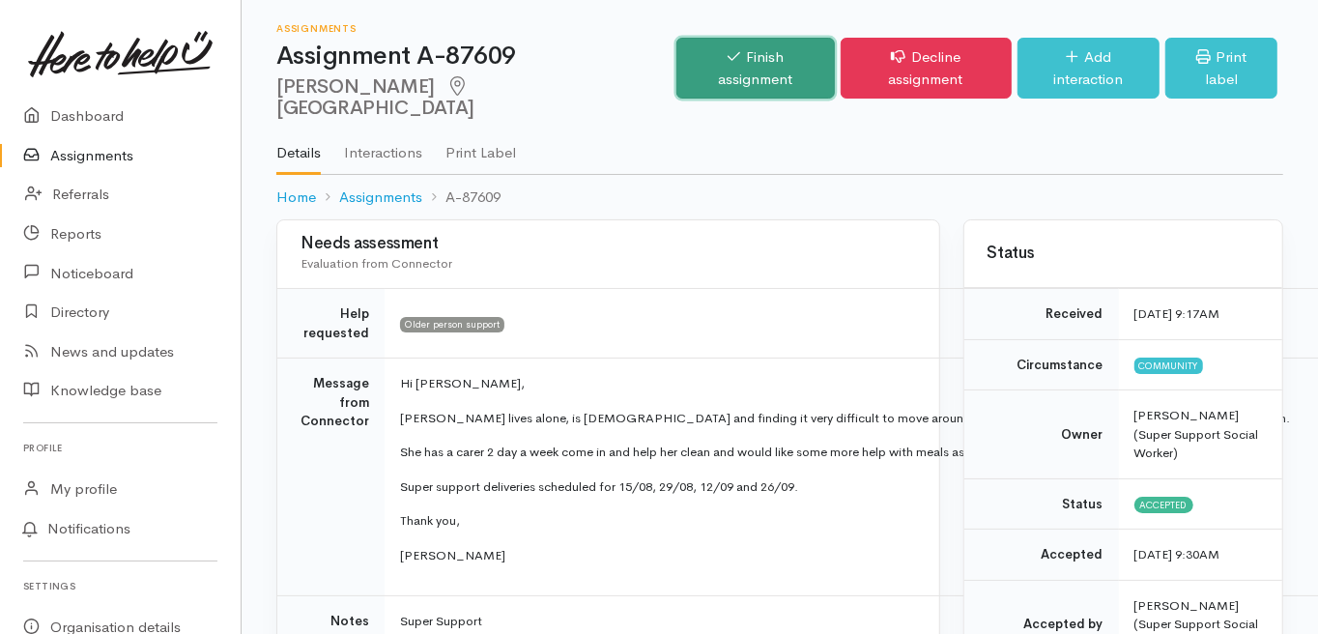
click at [744, 54] on link "Finish assignment" at bounding box center [756, 68] width 158 height 61
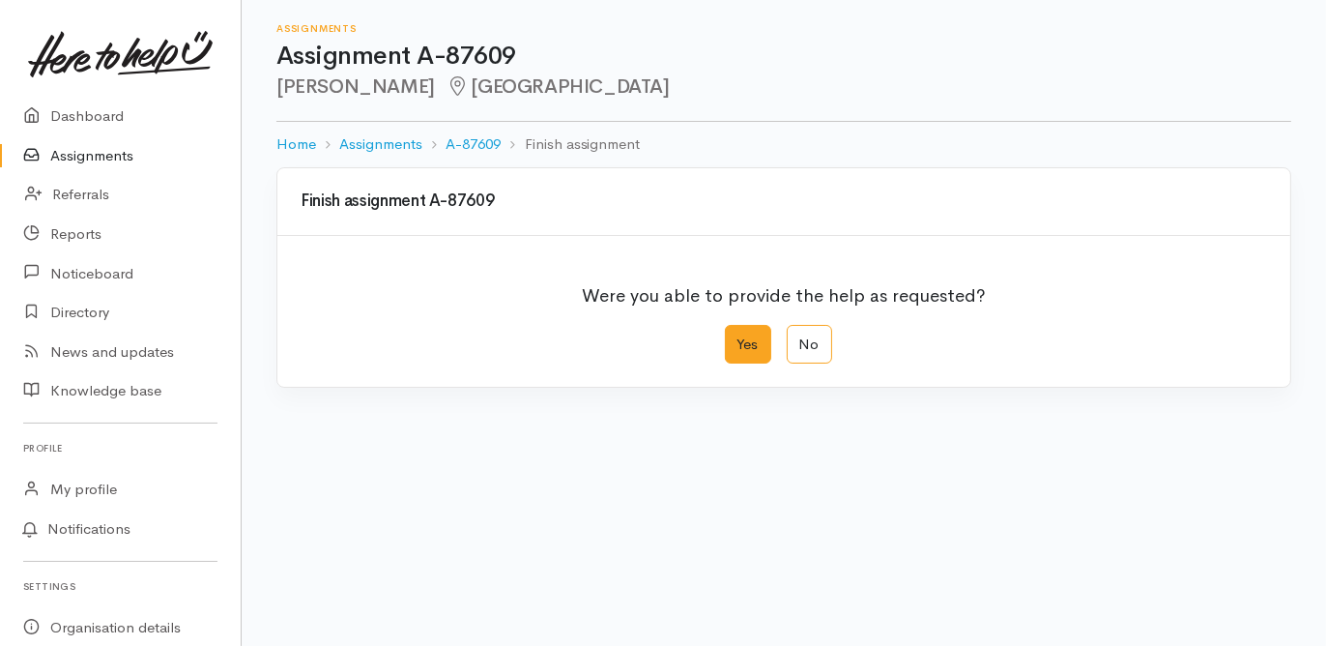
click at [746, 345] on label "Yes" at bounding box center [748, 345] width 46 height 40
click at [738, 337] on input "Yes" at bounding box center [731, 331] width 13 height 13
radio input "true"
click at [467, 474] on div "We delivered the help requested" at bounding box center [770, 477] width 921 height 22
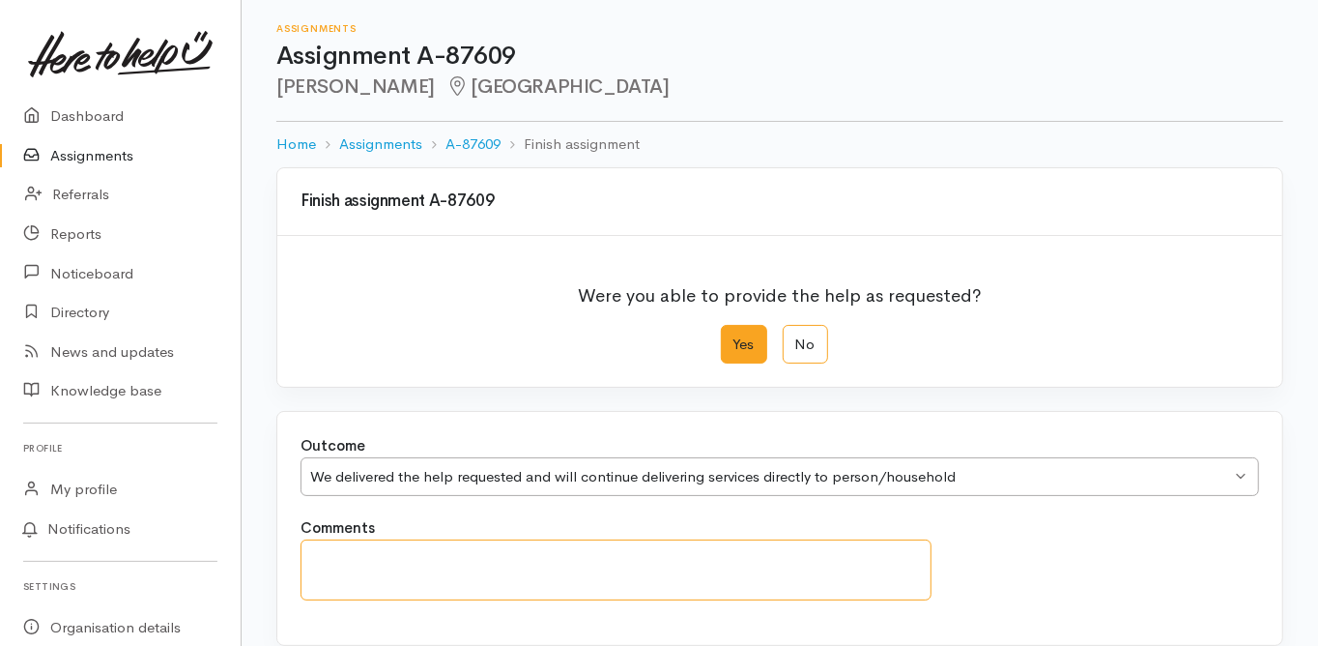
click at [382, 552] on textarea "Comments" at bounding box center [616, 569] width 631 height 61
paste textarea "I spoke to [PERSON_NAME] and will pick her up [DATE] to take her to sort out he…"
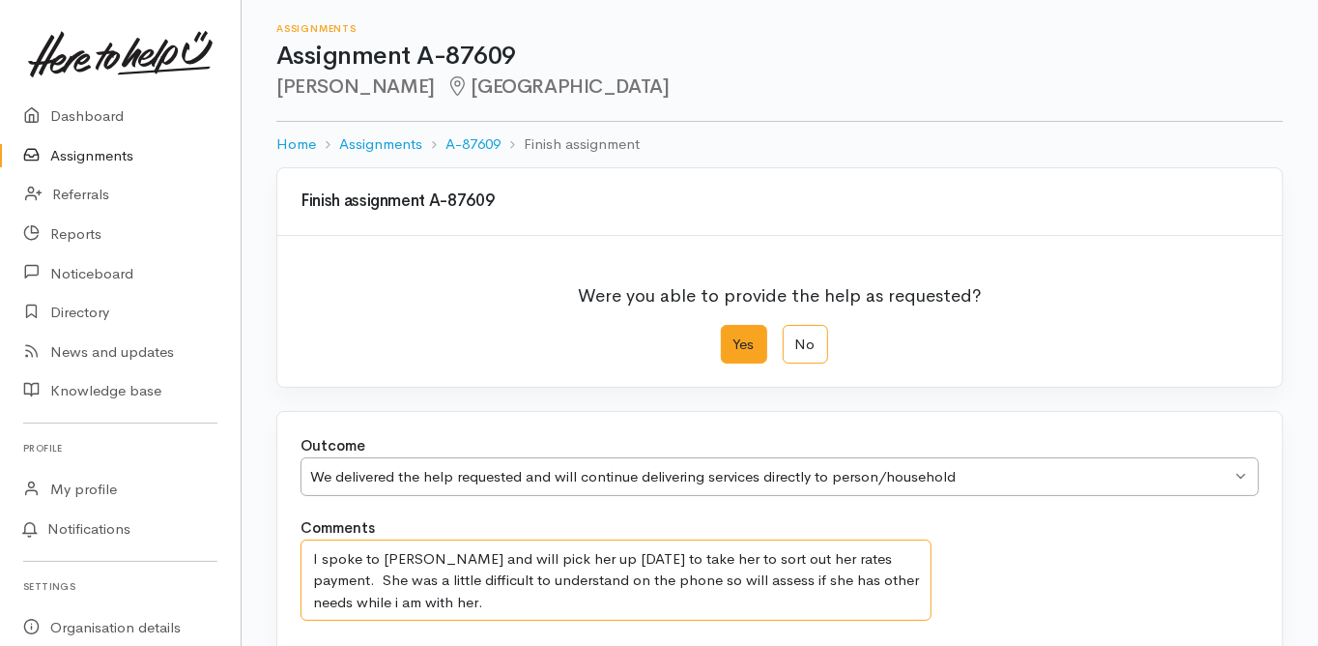
type textarea "I spoke to [PERSON_NAME] and will pick her up [DATE] to take her to sort out he…"
click at [282, 559] on div "Outcome We delivered the help requested and will continue delivering services d…" at bounding box center [779, 538] width 1005 height 253
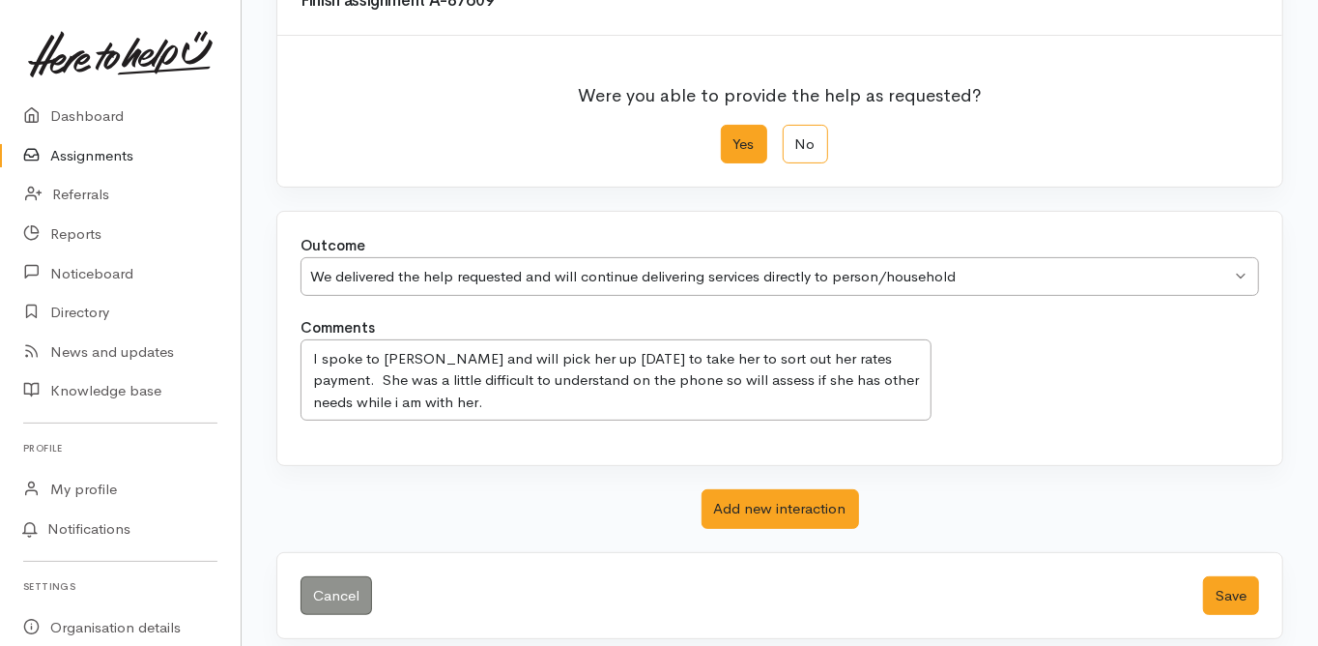
scroll to position [212, 0]
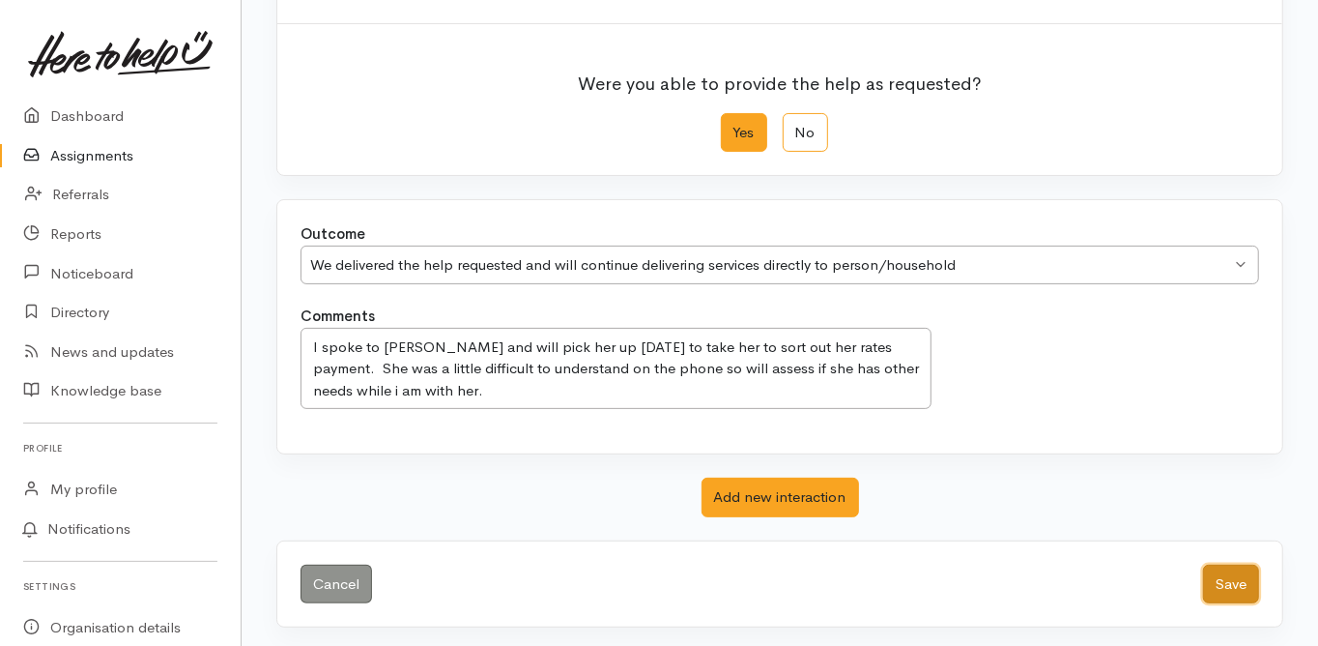
click at [1223, 582] on button "Save" at bounding box center [1231, 585] width 56 height 40
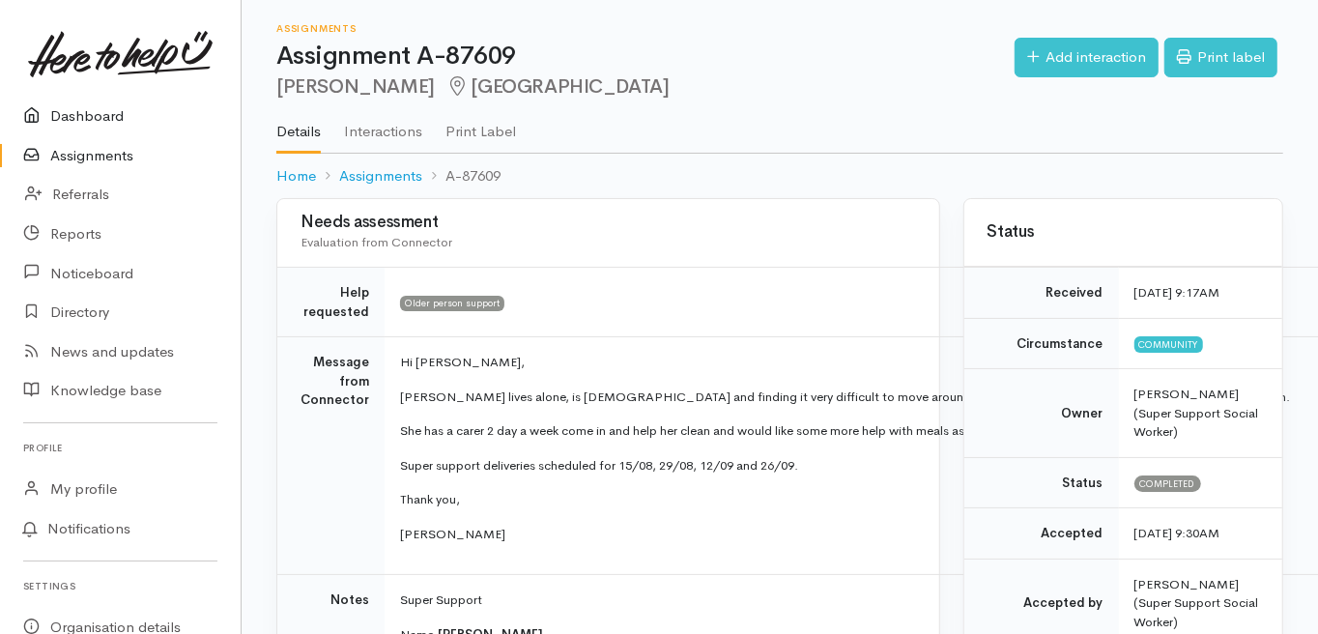
click at [85, 114] on link "Dashboard" at bounding box center [120, 117] width 241 height 40
